Goal: Browse casually

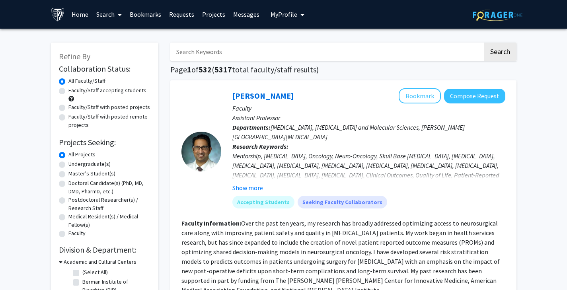
click at [75, 10] on link "Home" at bounding box center [80, 14] width 25 height 28
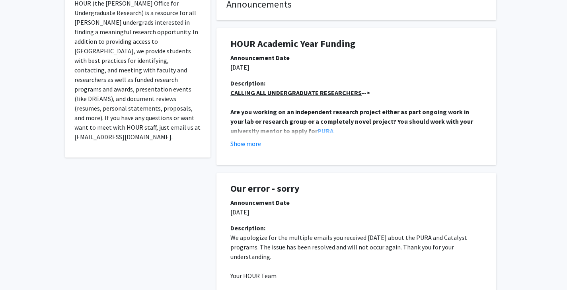
scroll to position [168, 0]
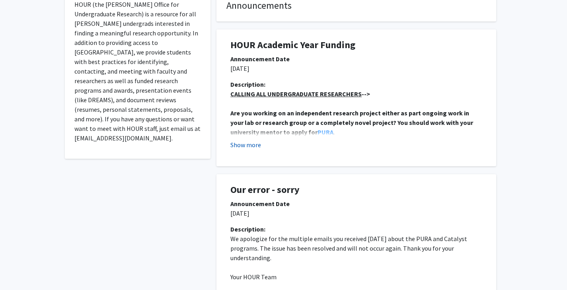
click at [250, 142] on button "Show more" at bounding box center [246, 145] width 31 height 10
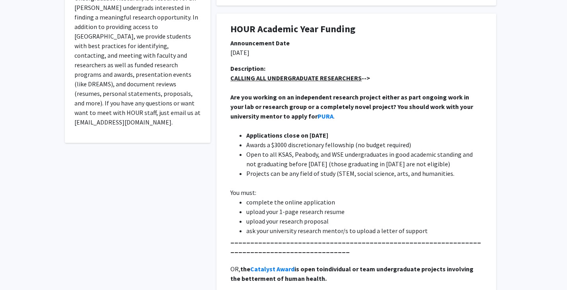
scroll to position [199, 0]
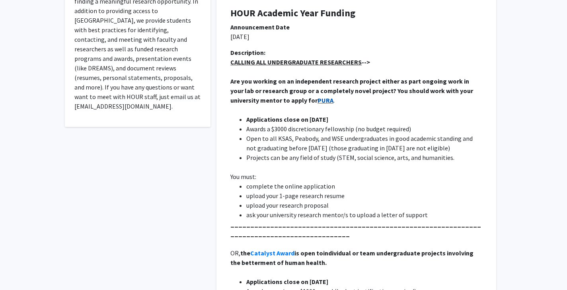
click at [318, 101] on strong "PURA" at bounding box center [326, 100] width 16 height 8
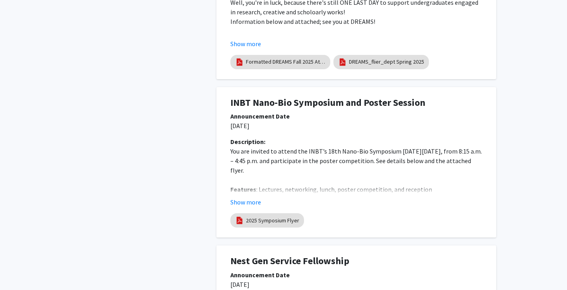
scroll to position [1358, 0]
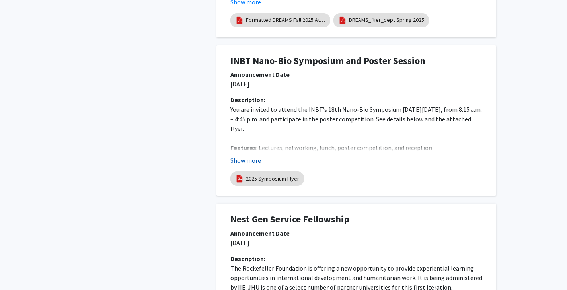
click at [243, 161] on button "Show more" at bounding box center [246, 161] width 31 height 10
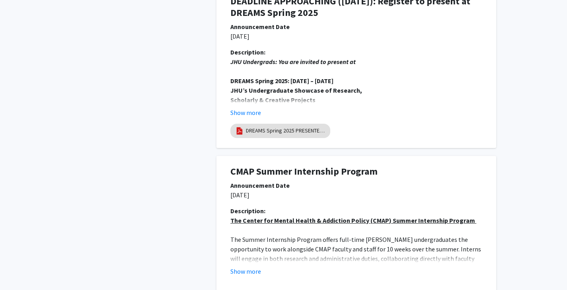
scroll to position [1967, 0]
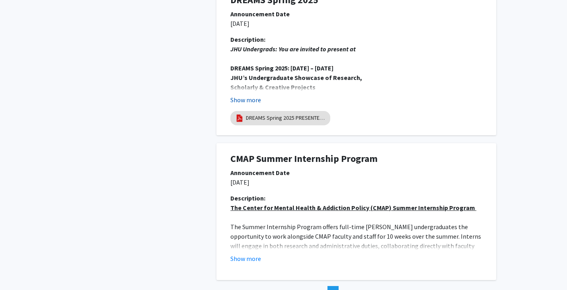
click at [240, 100] on button "Show more" at bounding box center [246, 100] width 31 height 10
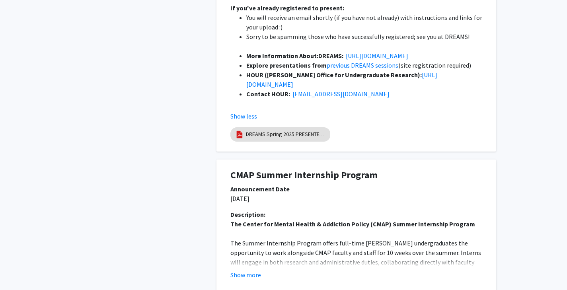
scroll to position [2368, 0]
